Goal: Information Seeking & Learning: Learn about a topic

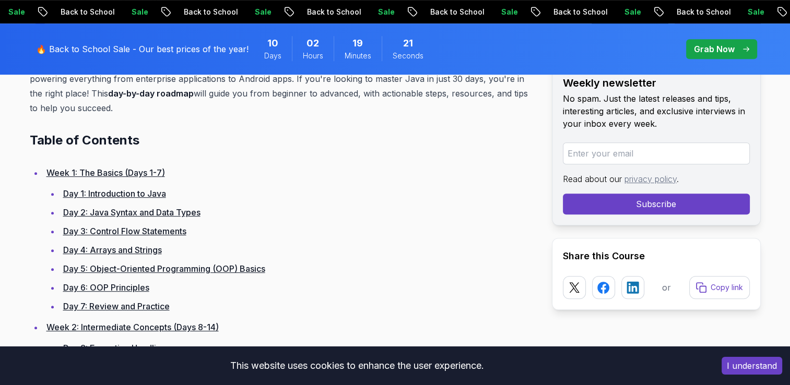
scroll to position [527, 0]
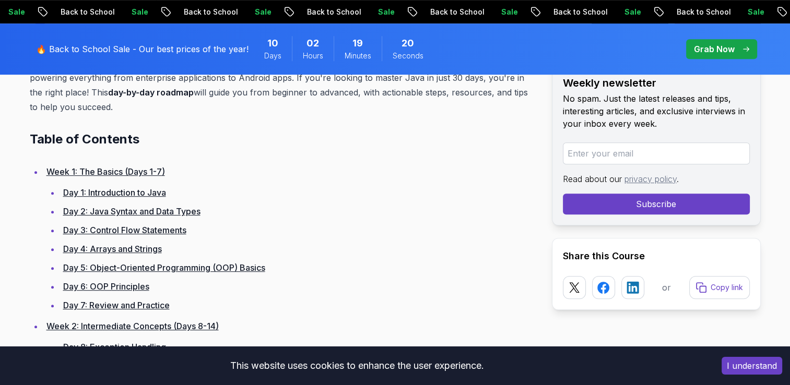
click at [115, 191] on link "Day 1: Introduction to Java" at bounding box center [114, 192] width 103 height 10
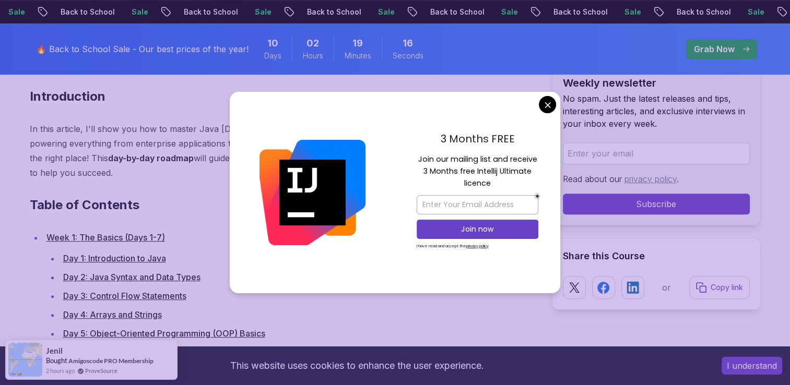
scroll to position [463, 0]
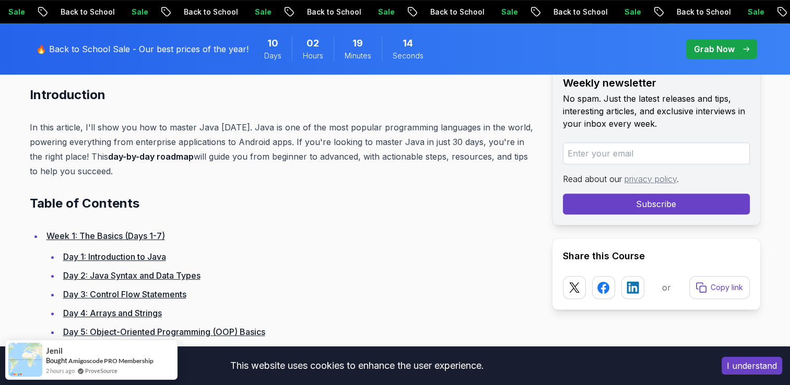
click at [130, 259] on link "Day 1: Introduction to Java" at bounding box center [114, 257] width 103 height 10
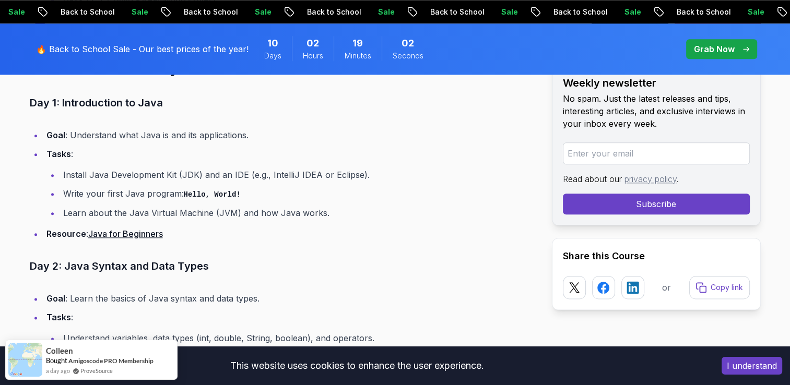
scroll to position [1188, 0]
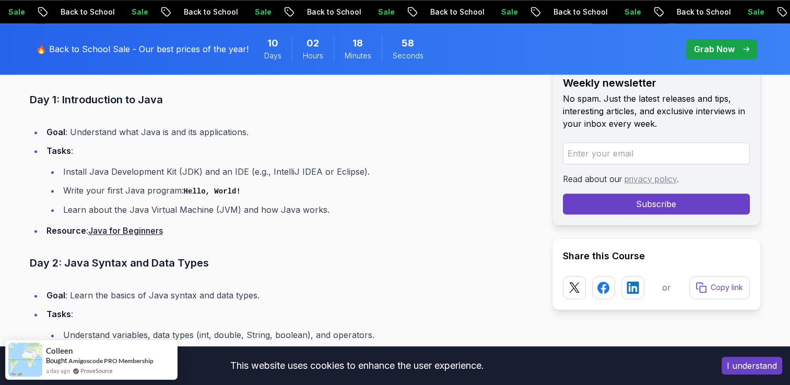
click at [124, 231] on link "Java for Beginners" at bounding box center [125, 231] width 75 height 10
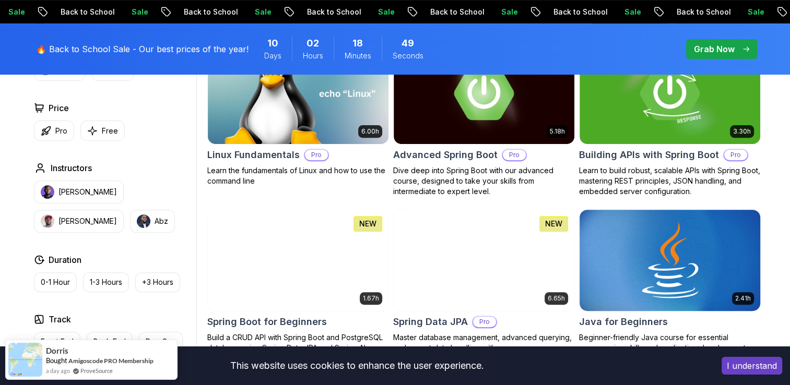
scroll to position [355, 0]
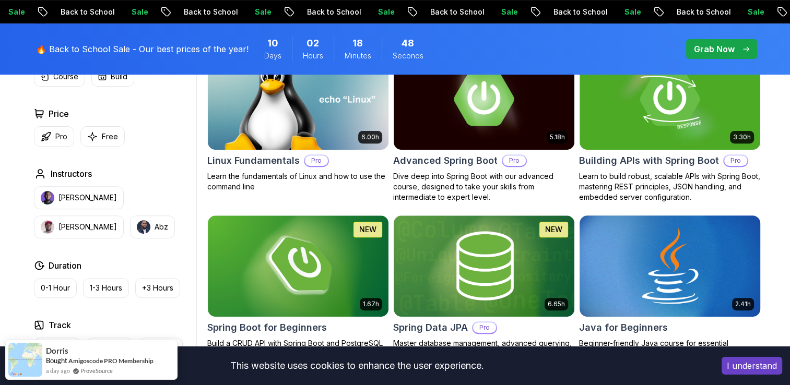
click at [648, 267] on img at bounding box center [670, 266] width 190 height 106
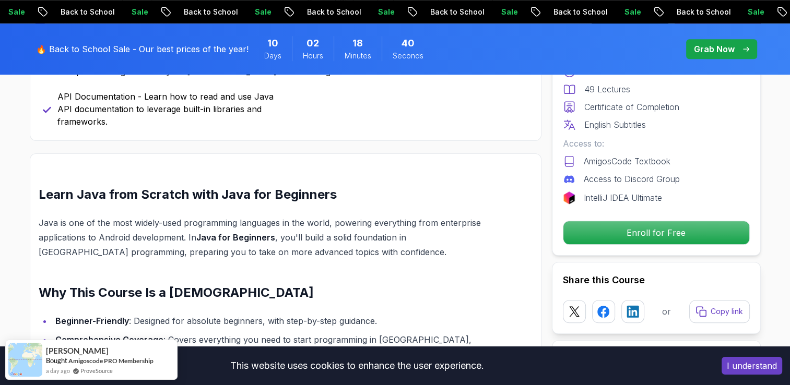
scroll to position [478, 0]
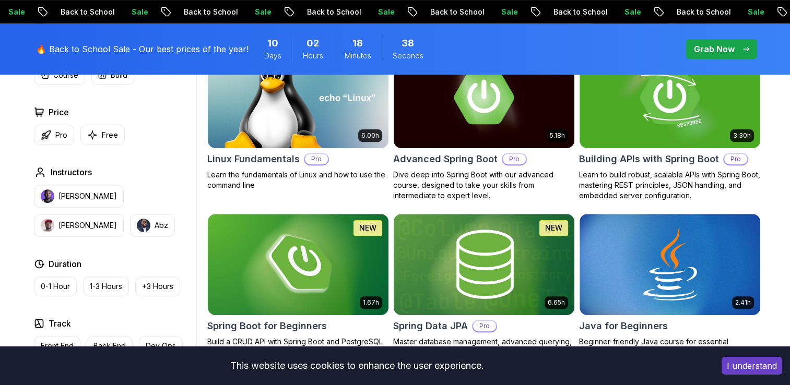
scroll to position [355, 0]
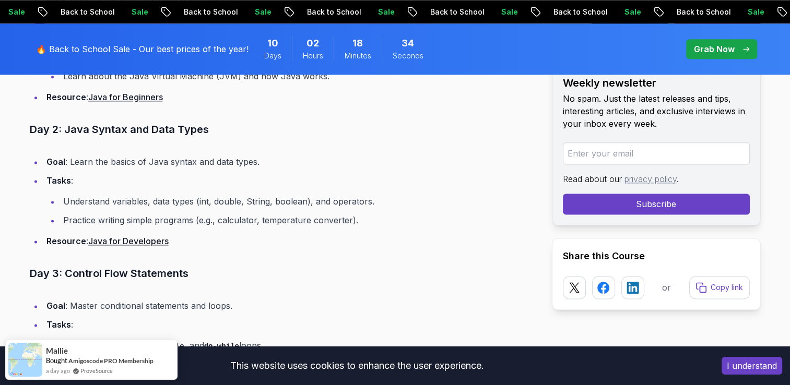
scroll to position [1323, 0]
